Goal: Task Accomplishment & Management: Use online tool/utility

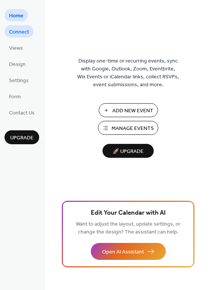
click at [27, 36] on span "Connect" at bounding box center [19, 32] width 20 height 8
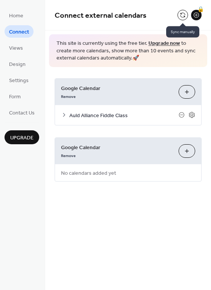
click at [183, 14] on button at bounding box center [182, 15] width 11 height 11
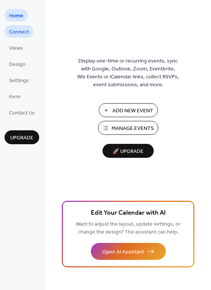
click at [23, 35] on span "Connect" at bounding box center [19, 32] width 20 height 8
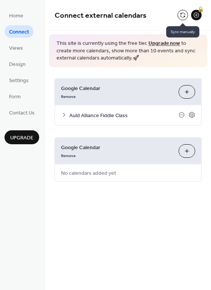
click at [185, 13] on button at bounding box center [182, 15] width 11 height 11
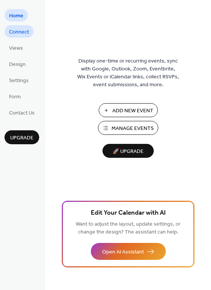
click at [30, 33] on link "Connect" at bounding box center [19, 31] width 29 height 12
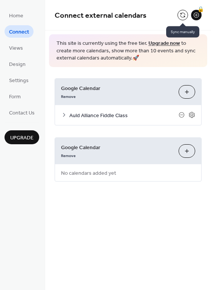
click at [184, 15] on button at bounding box center [182, 15] width 11 height 11
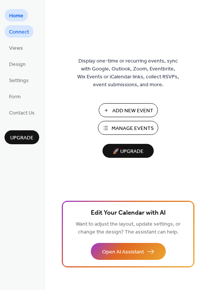
click at [22, 35] on span "Connect" at bounding box center [19, 32] width 20 height 8
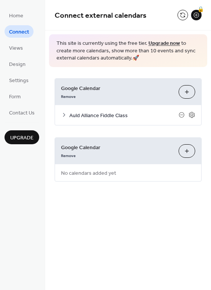
click at [176, 18] on span "Connect external calendars" at bounding box center [116, 15] width 123 height 15
click at [182, 17] on button at bounding box center [182, 15] width 11 height 11
click at [64, 118] on div "Auld Alliance Fiddle Class" at bounding box center [128, 115] width 146 height 20
click at [64, 115] on icon at bounding box center [64, 115] width 6 height 6
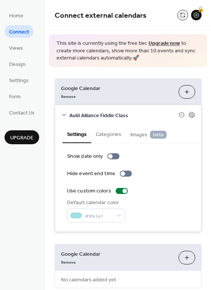
click at [64, 115] on icon at bounding box center [64, 115] width 4 height 2
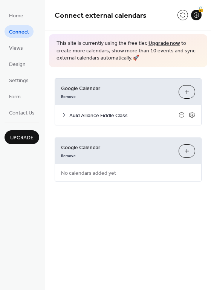
click at [28, 51] on ul "Home Connect Views Design Settings Form Contact Us" at bounding box center [22, 64] width 35 height 110
click at [17, 50] on span "Views" at bounding box center [16, 48] width 14 height 8
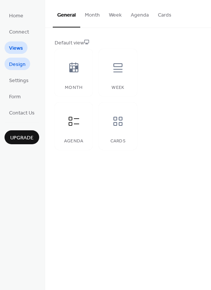
click at [18, 62] on span "Design" at bounding box center [17, 65] width 17 height 8
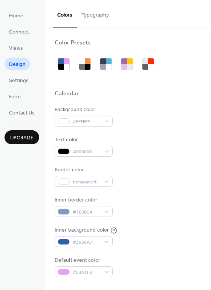
click at [18, 70] on ul "Home Connect Views Design Settings Form Contact Us" at bounding box center [22, 64] width 35 height 110
click at [17, 75] on link "Settings" at bounding box center [19, 80] width 29 height 12
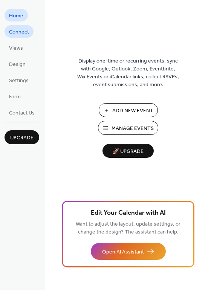
click at [29, 32] on link "Connect" at bounding box center [19, 31] width 29 height 12
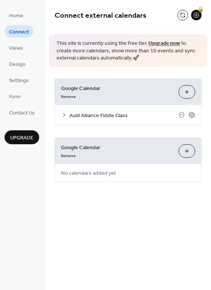
click at [178, 13] on div "Connect external calendars 🔒" at bounding box center [128, 15] width 166 height 30
click at [178, 12] on button at bounding box center [182, 15] width 11 height 11
click at [190, 116] on icon at bounding box center [192, 115] width 6 height 6
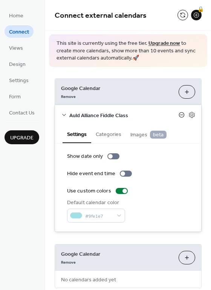
click at [180, 115] on icon at bounding box center [181, 115] width 3 height 0
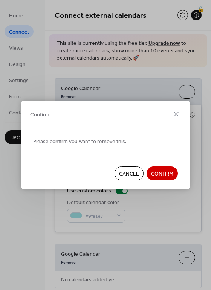
click at [161, 175] on span "Confirm" at bounding box center [162, 174] width 22 height 8
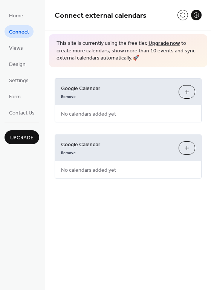
click at [187, 92] on button "Choose Calendars" at bounding box center [186, 92] width 17 height 14
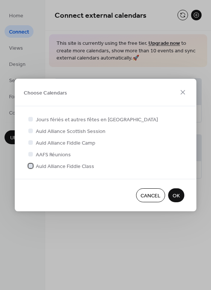
click at [32, 168] on div at bounding box center [31, 166] width 8 height 8
click at [177, 194] on span "OK" at bounding box center [175, 196] width 7 height 8
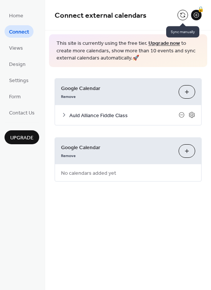
click at [181, 14] on button at bounding box center [182, 15] width 11 height 11
